Goal: Check status: Check status

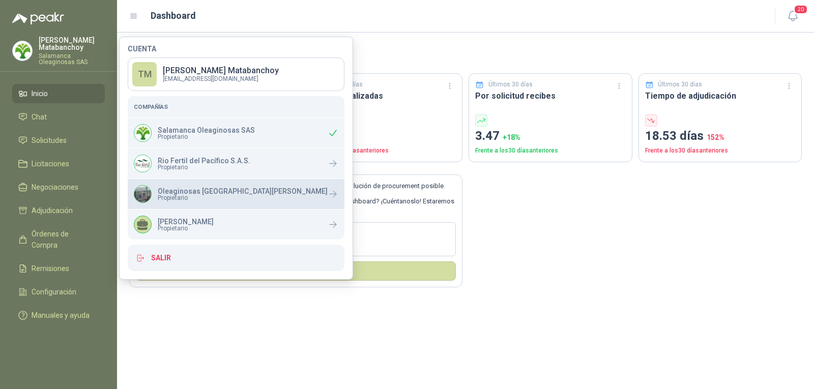
click at [168, 206] on div "Oleaginosas San [PERSON_NAME] Propietario" at bounding box center [236, 194] width 217 height 30
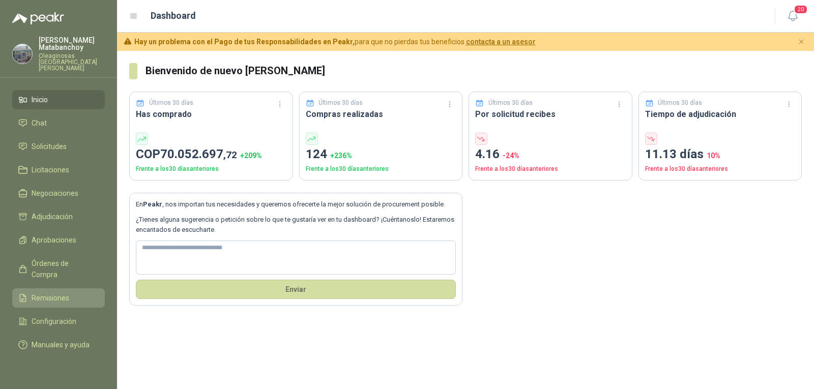
click at [63, 288] on link "Remisiones" at bounding box center [58, 297] width 93 height 19
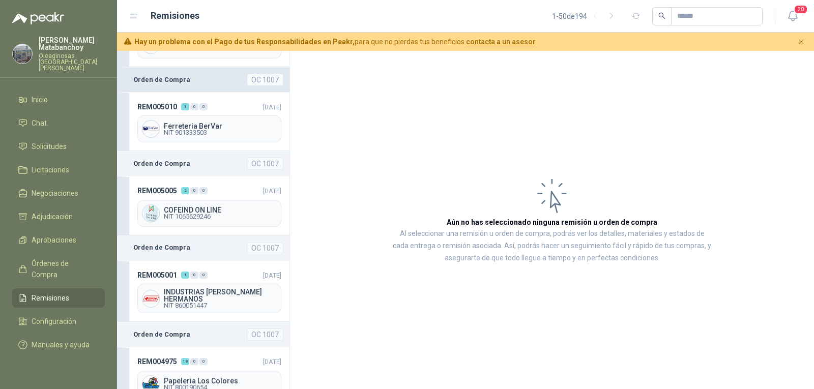
scroll to position [153, 0]
click at [206, 188] on div "0" at bounding box center [203, 190] width 8 height 7
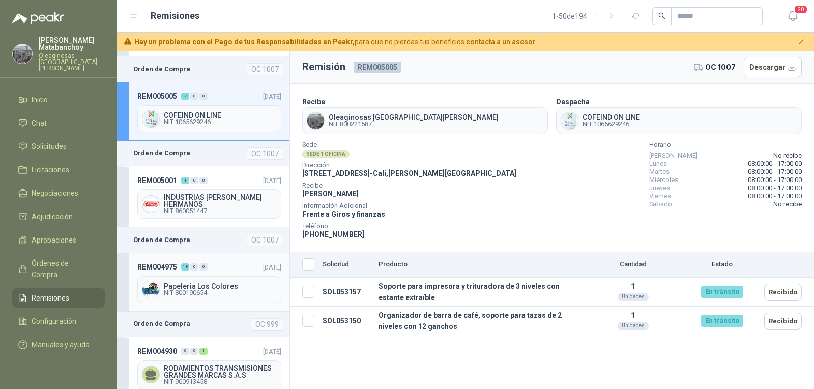
scroll to position [254, 0]
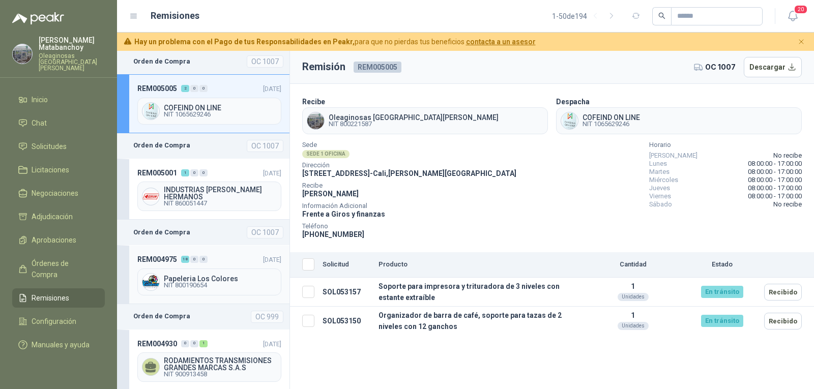
click at [197, 261] on div "REM004975 18 0 0 28/08/2025 Papeleria Los Colores NIT 800190654" at bounding box center [203, 274] width 172 height 59
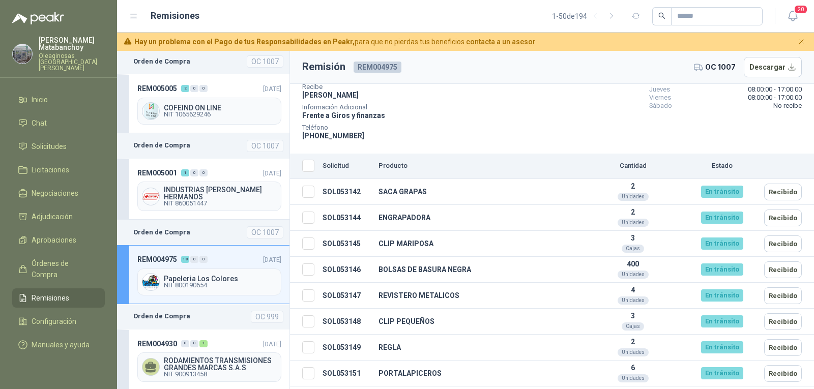
scroll to position [50, 0]
